Goal: Check status: Check status

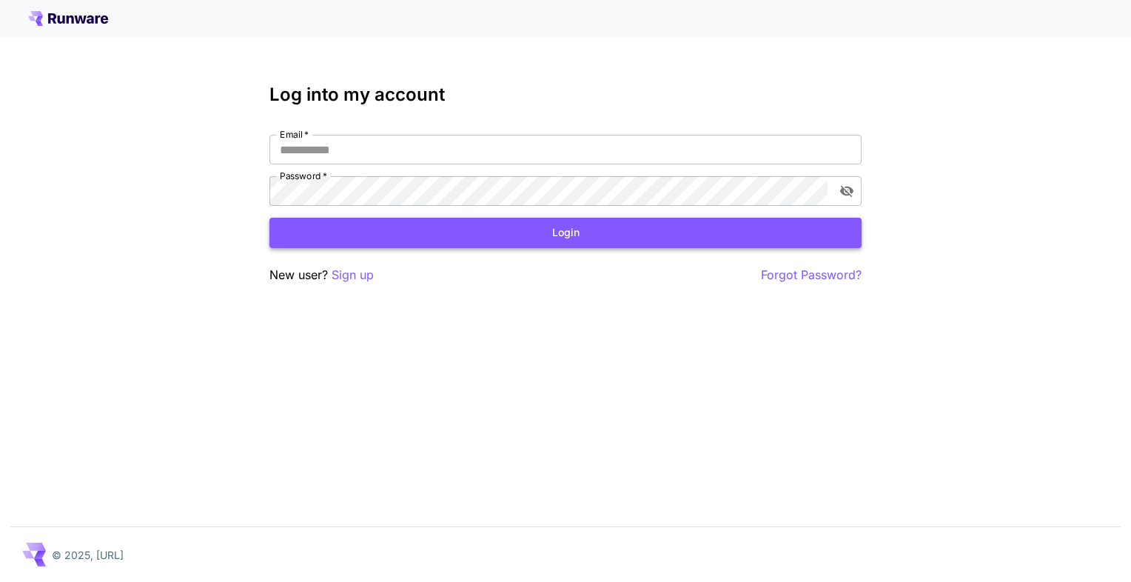
type input "**********"
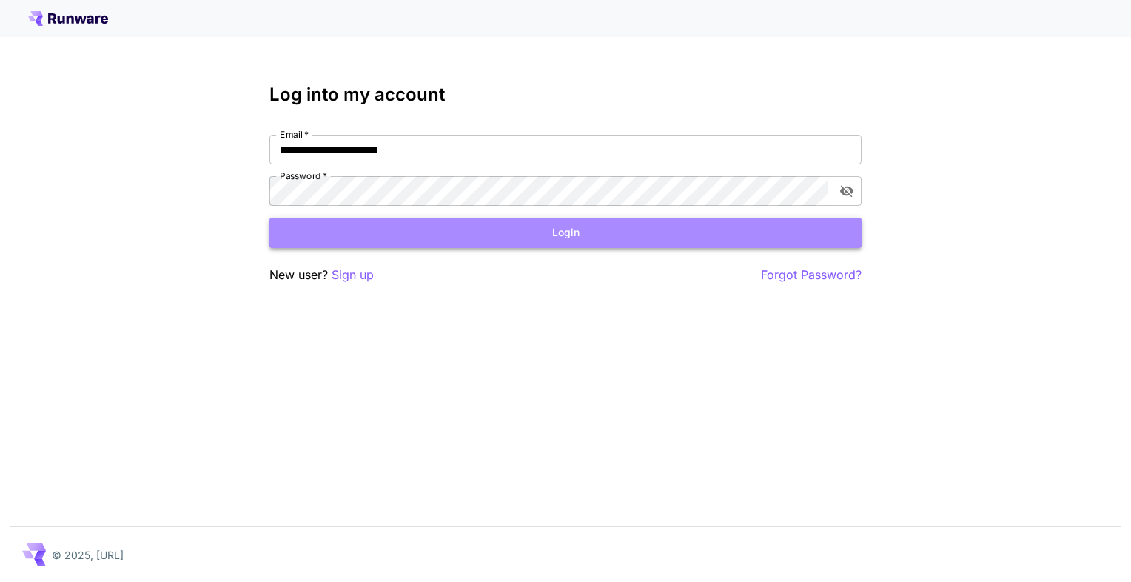
click at [347, 238] on button "Login" at bounding box center [565, 233] width 592 height 30
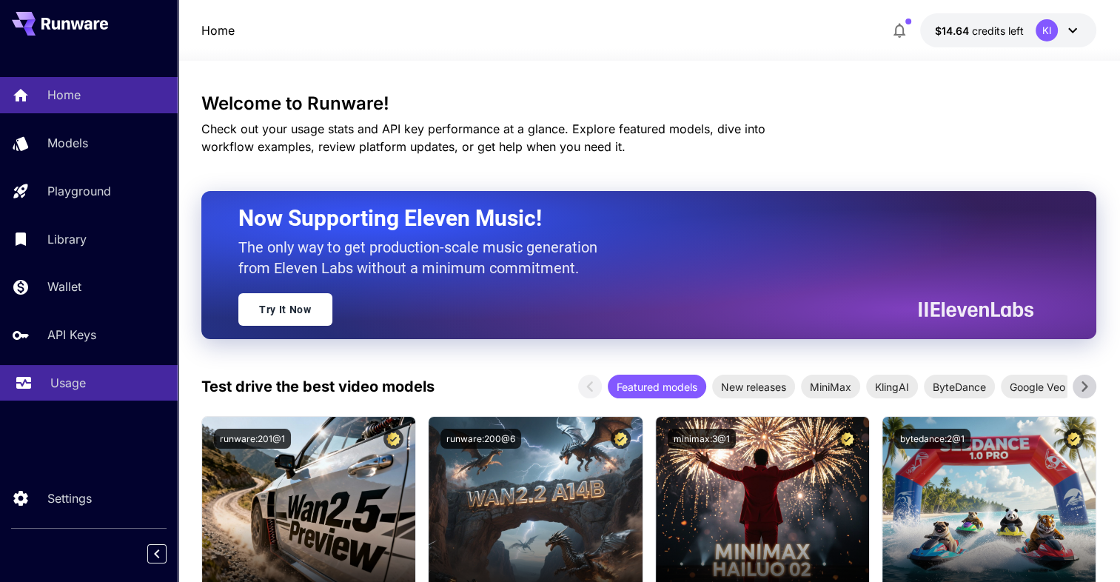
click at [49, 383] on link "Usage" at bounding box center [89, 383] width 178 height 36
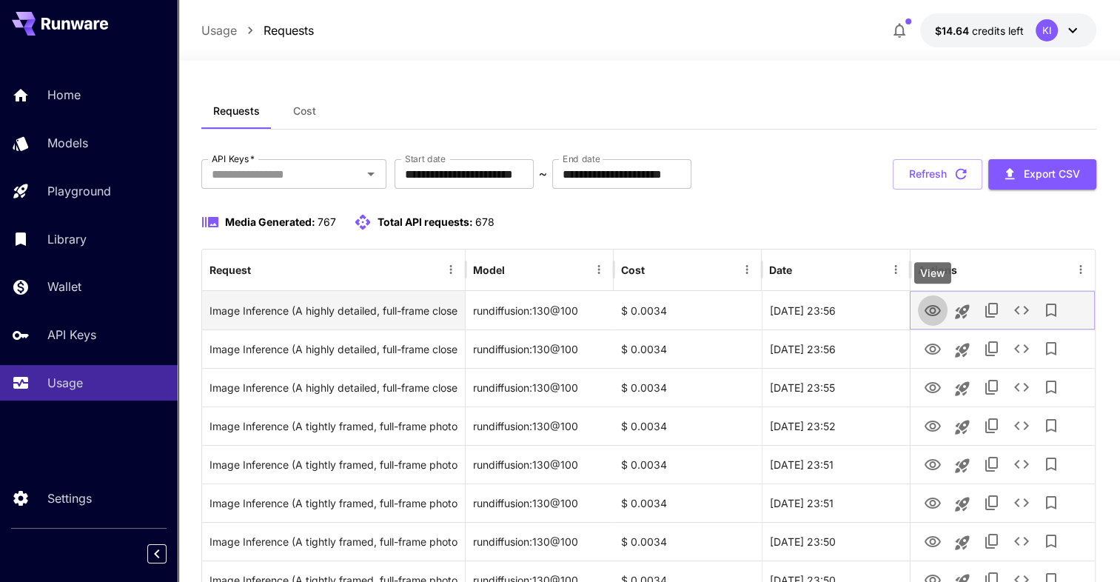
click at [933, 317] on icon "View" at bounding box center [933, 311] width 18 height 18
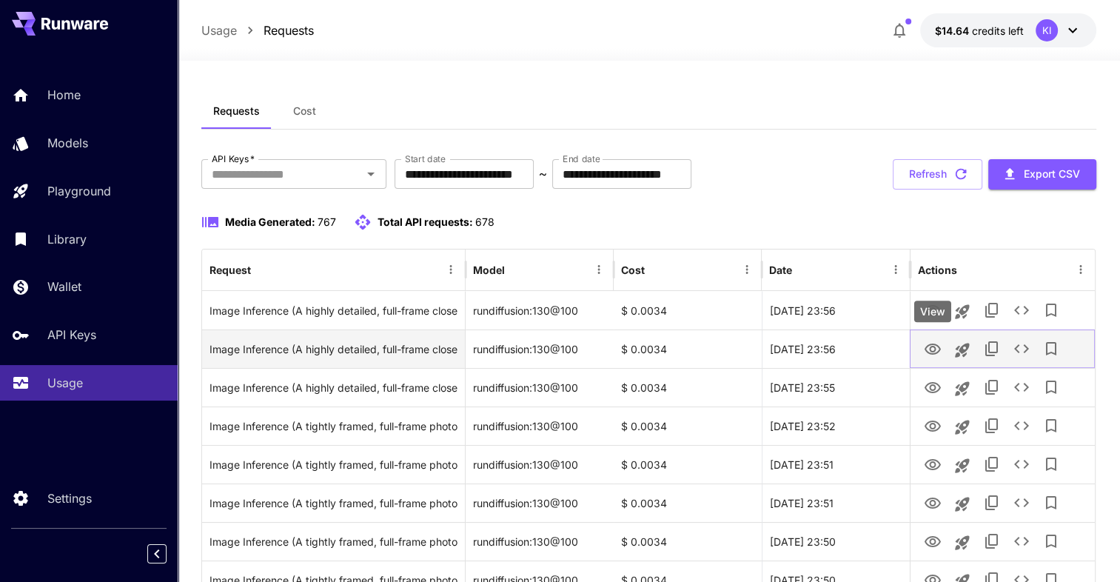
click at [937, 352] on icon "View" at bounding box center [932, 348] width 16 height 11
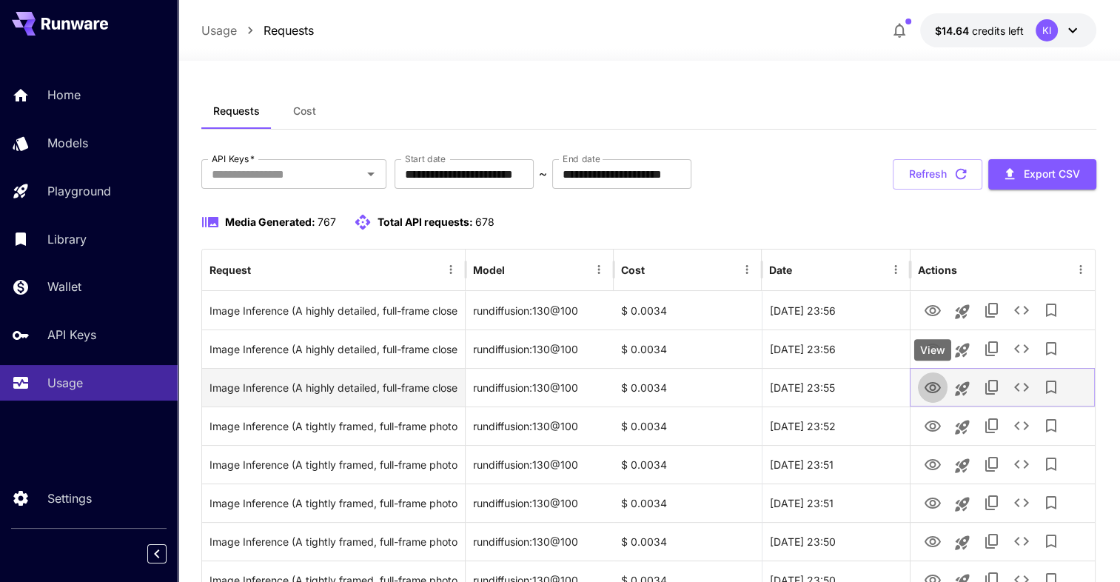
click at [929, 386] on icon "View" at bounding box center [933, 388] width 18 height 18
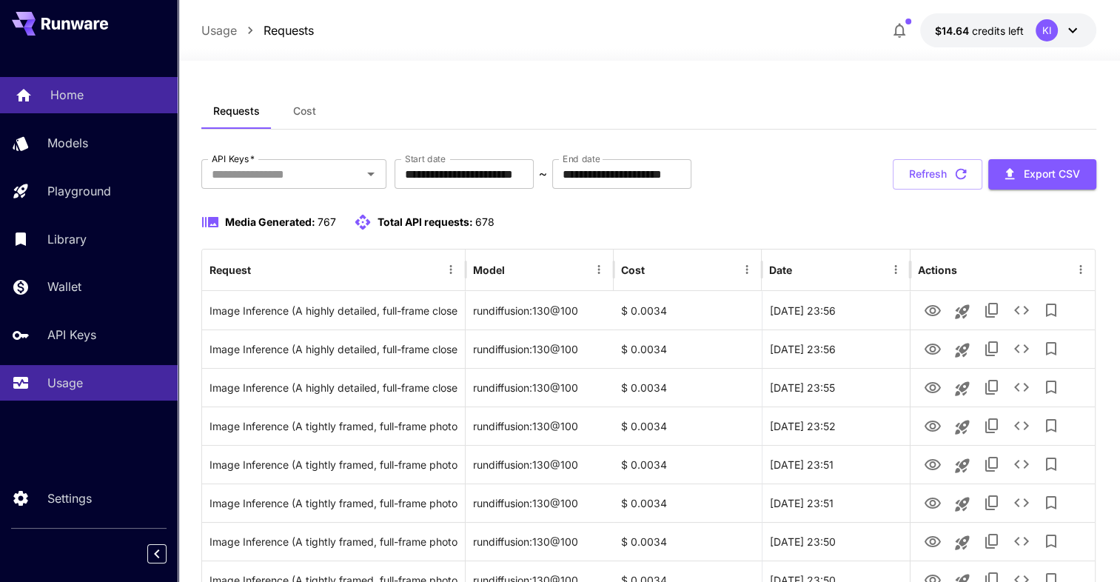
click at [80, 90] on p "Home" at bounding box center [66, 95] width 33 height 18
